Goal: Register for event/course

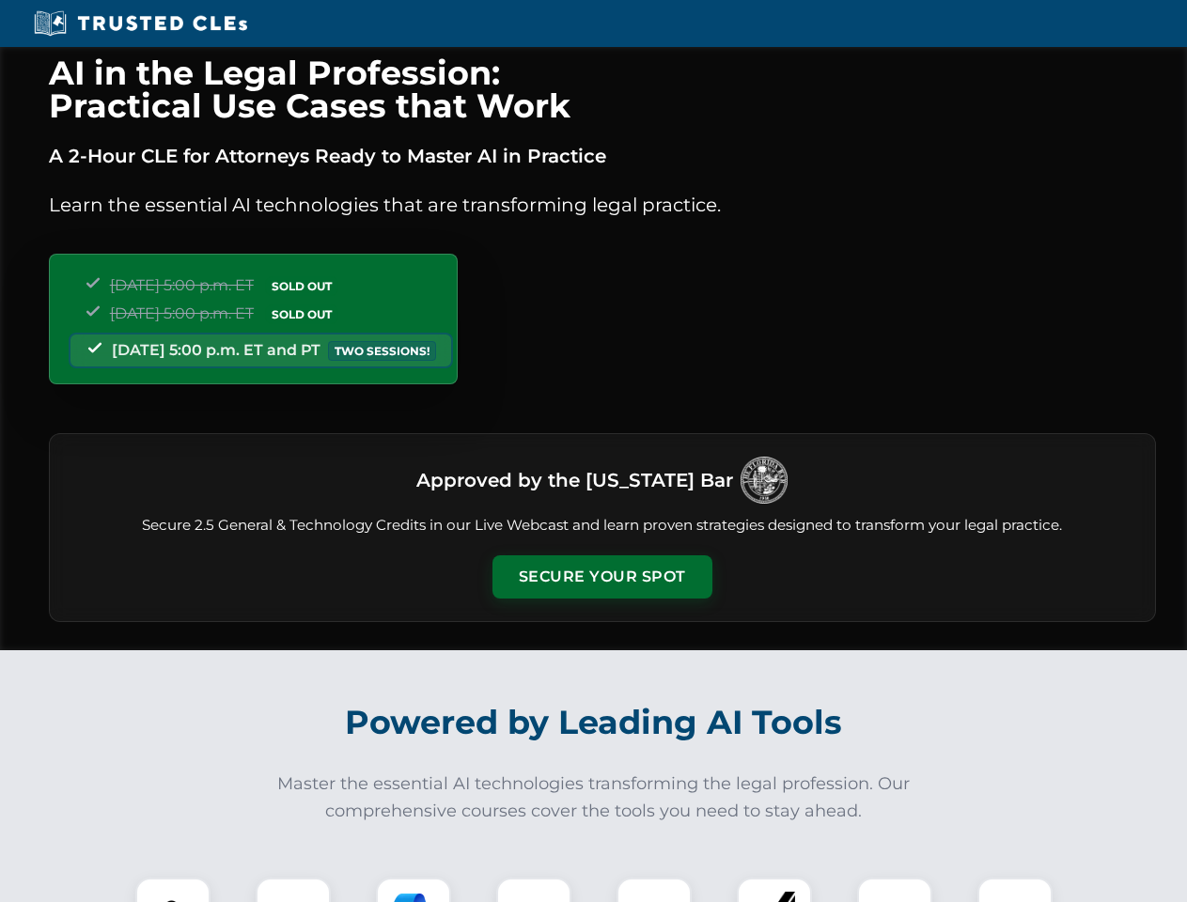
click at [602, 577] on button "Secure Your Spot" at bounding box center [603, 576] width 220 height 43
click at [173, 890] on img at bounding box center [173, 915] width 55 height 55
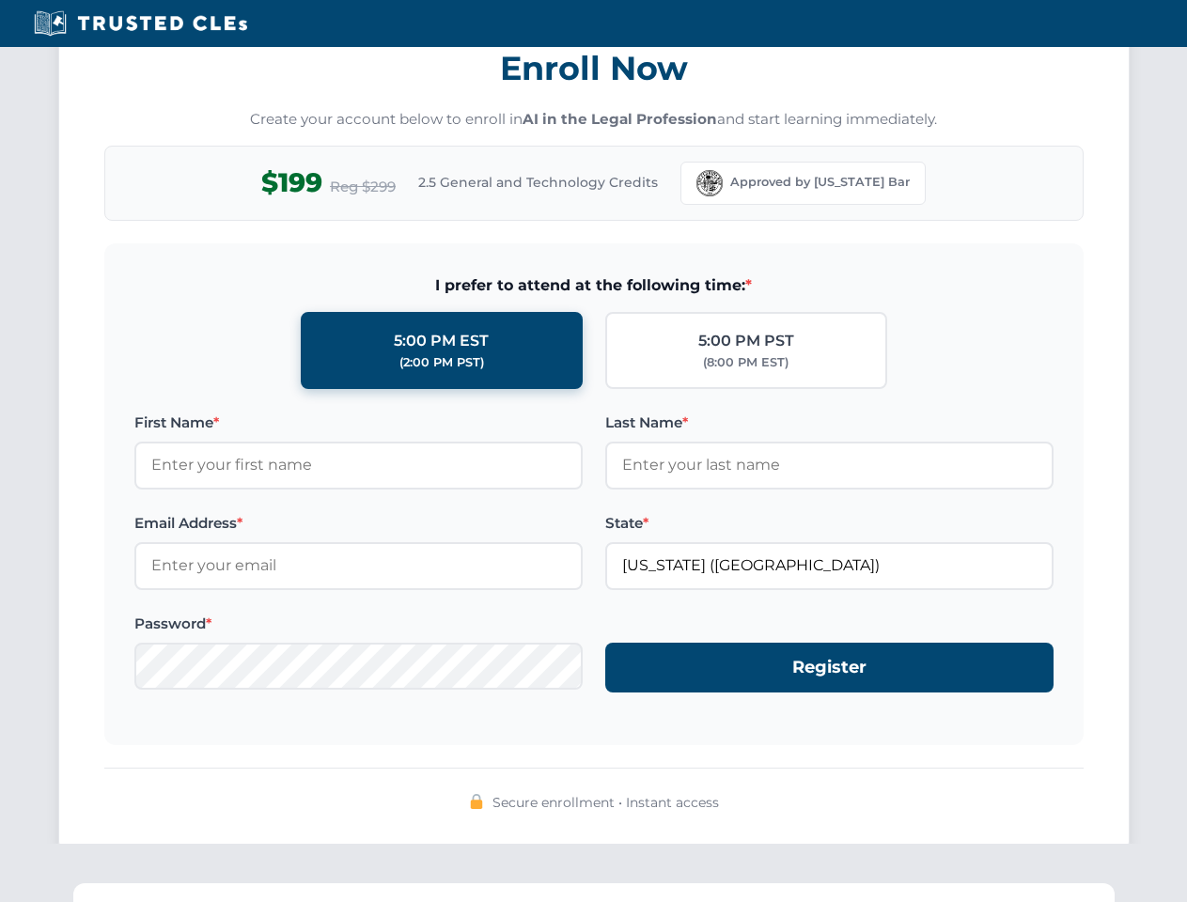
scroll to position [1845, 0]
